Goal: Find specific page/section

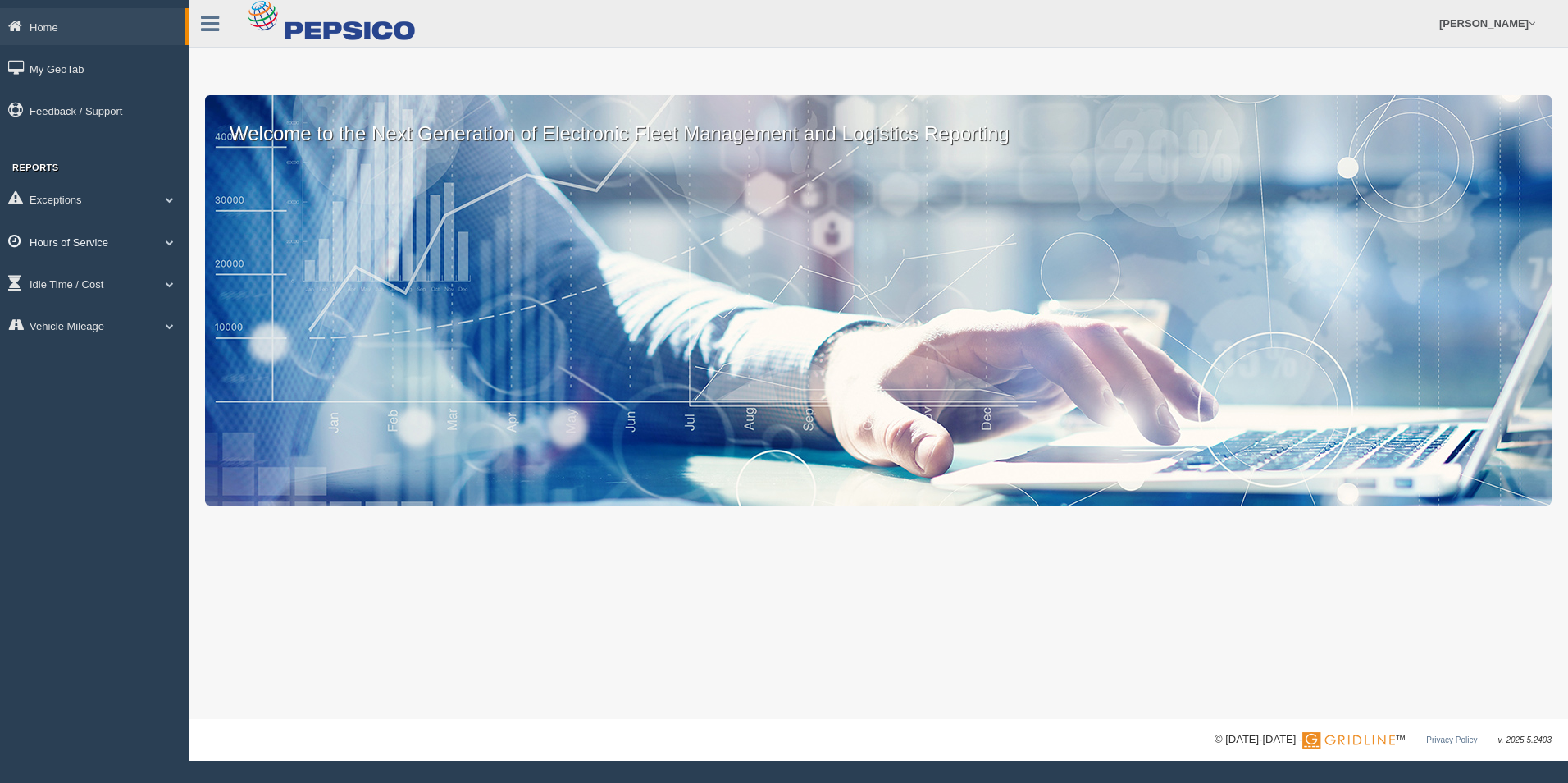
click at [164, 246] on link "Hours of Service" at bounding box center [94, 241] width 188 height 37
click at [92, 280] on link "HOS Explanation Reports" at bounding box center [107, 280] width 155 height 30
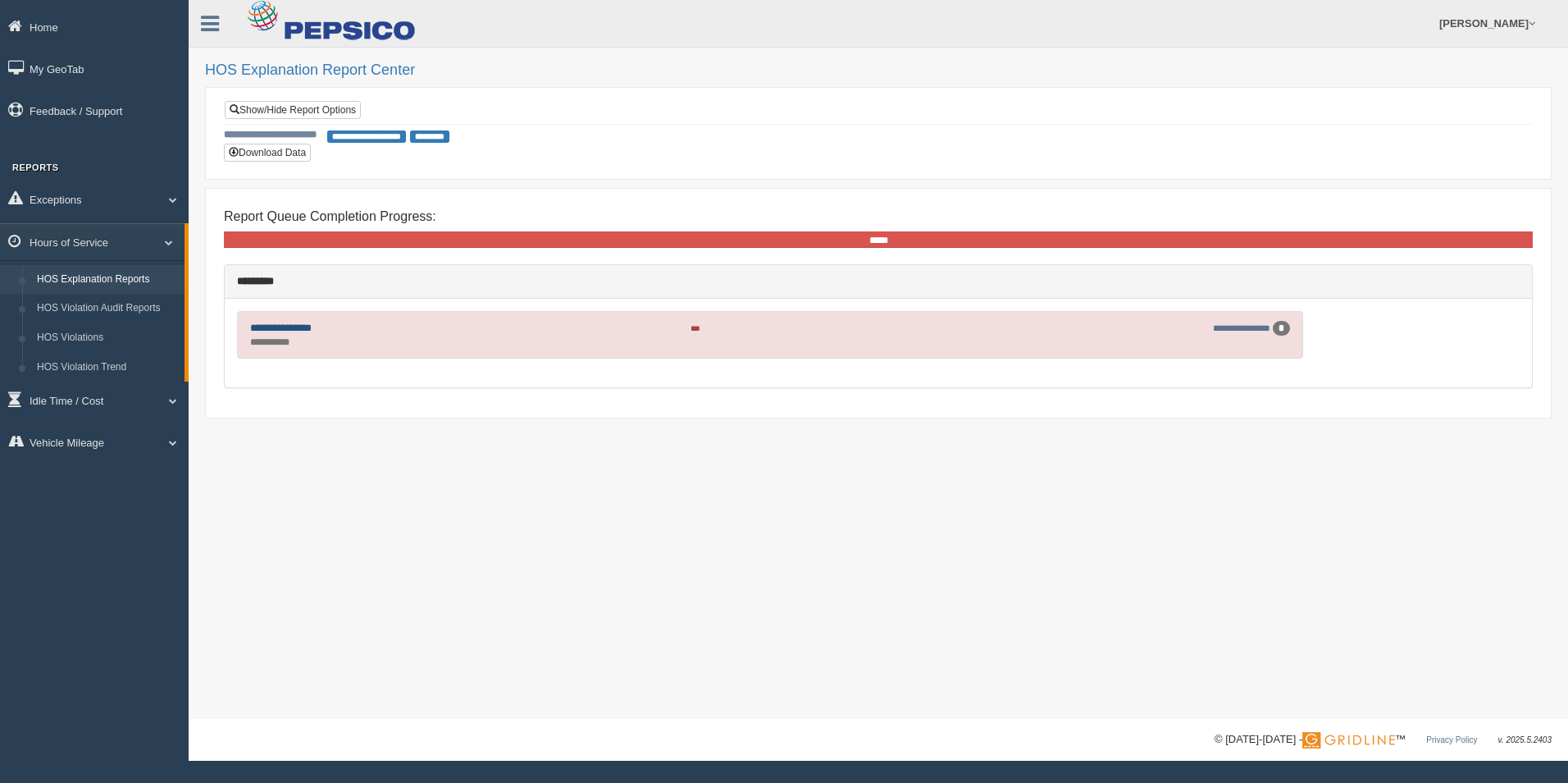
click at [294, 326] on link "**********" at bounding box center [280, 327] width 62 height 11
